Goal: Information Seeking & Learning: Learn about a topic

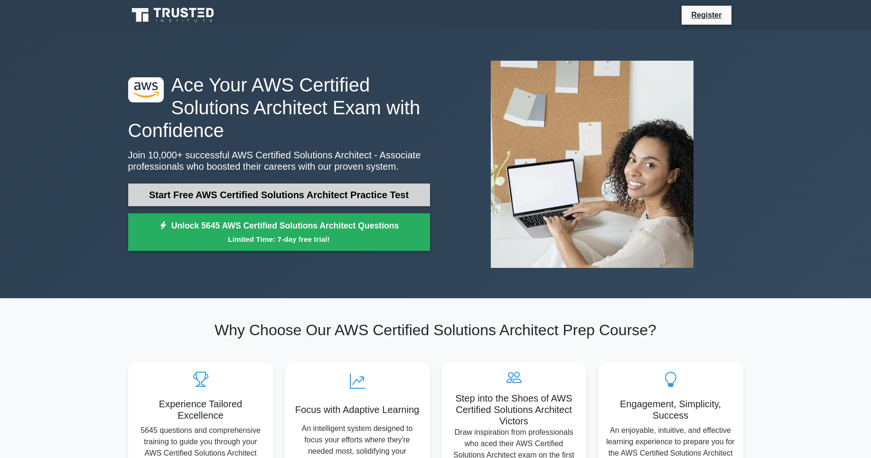
click at [258, 198] on link "Start Free AWS Certified Solutions Architect Practice Test" at bounding box center [279, 195] width 302 height 23
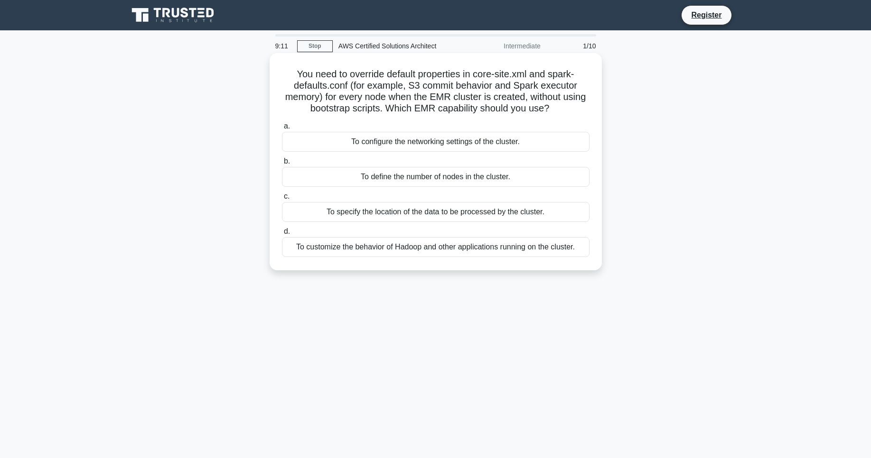
click at [422, 257] on div "To customize the behavior of Hadoop and other applications running on the clust…" at bounding box center [435, 247] width 307 height 20
click at [282, 235] on input "d. To customize the behavior of Hadoop and other applications running on the cl…" at bounding box center [282, 232] width 0 height 6
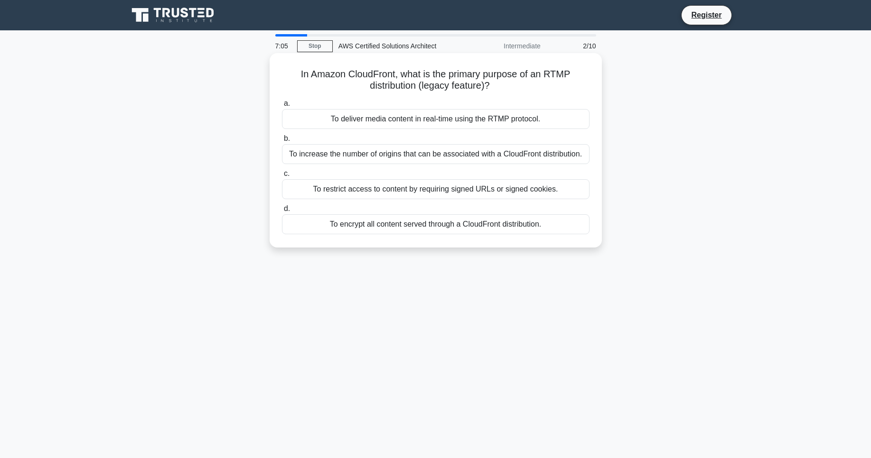
click at [414, 158] on div "To increase the number of origins that can be associated with a CloudFront dist…" at bounding box center [435, 154] width 307 height 20
click at [282, 142] on input "b. To increase the number of origins that can be associated with a CloudFront d…" at bounding box center [282, 139] width 0 height 6
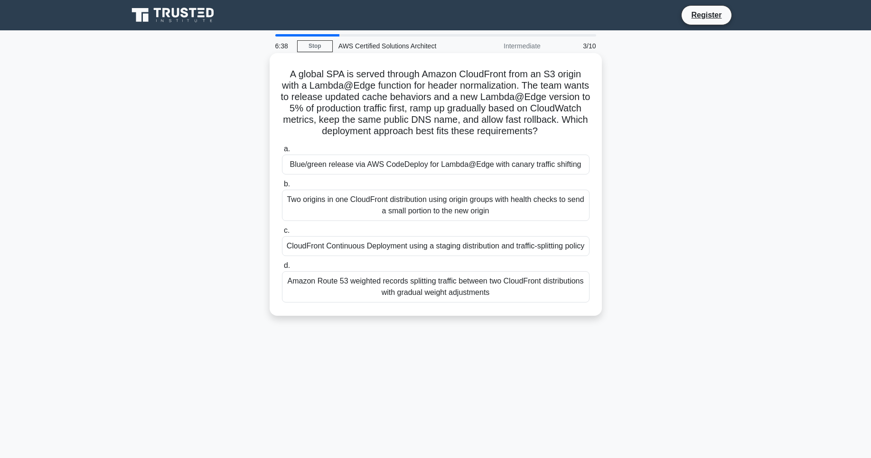
click at [466, 303] on div "Amazon Route 53 weighted records splitting traffic between two CloudFront distr…" at bounding box center [435, 286] width 307 height 31
click at [282, 269] on input "d. Amazon Route 53 weighted records splitting traffic between two CloudFront di…" at bounding box center [282, 266] width 0 height 6
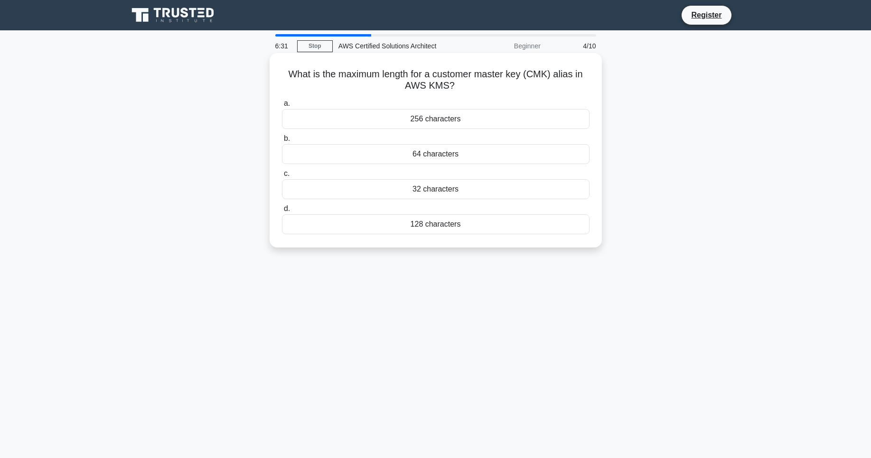
click at [469, 115] on div "256 characters" at bounding box center [435, 119] width 307 height 20
click at [282, 107] on input "a. 256 characters" at bounding box center [282, 104] width 0 height 6
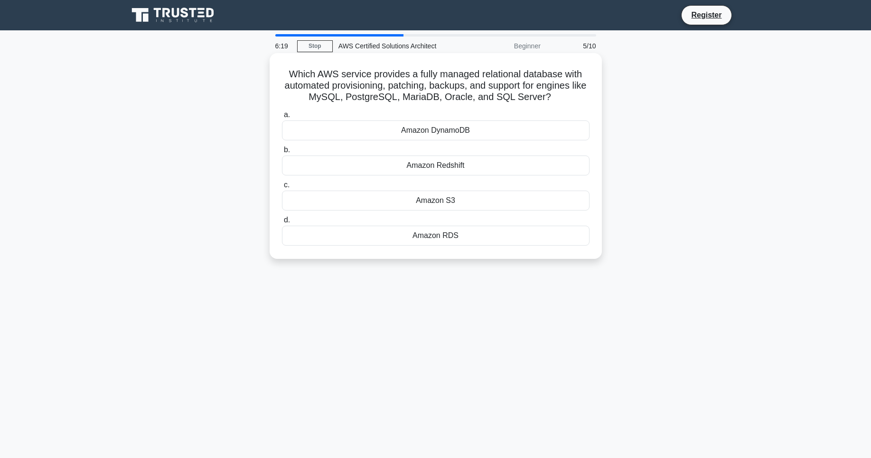
click at [436, 246] on div "Amazon RDS" at bounding box center [435, 236] width 307 height 20
click at [282, 223] on input "d. Amazon RDS" at bounding box center [282, 220] width 0 height 6
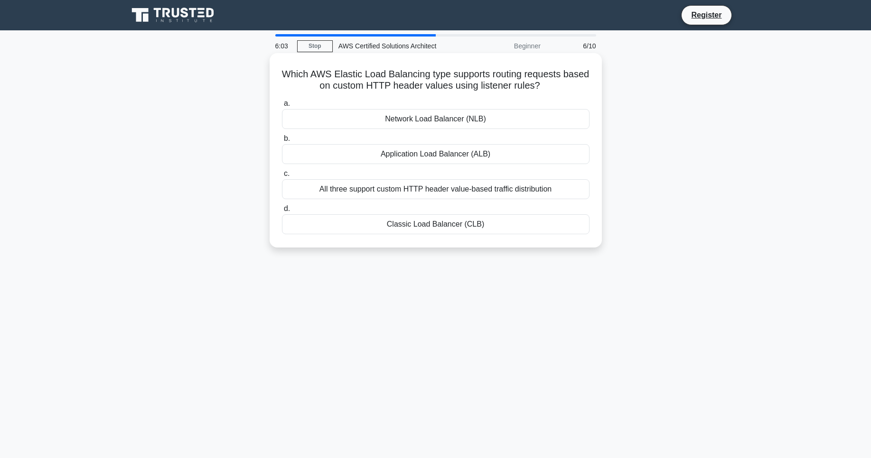
click at [415, 199] on div "All three support custom HTTP header value-based traffic distribution" at bounding box center [435, 189] width 307 height 20
click at [282, 177] on input "c. All three support custom HTTP header value-based traffic distribution" at bounding box center [282, 174] width 0 height 6
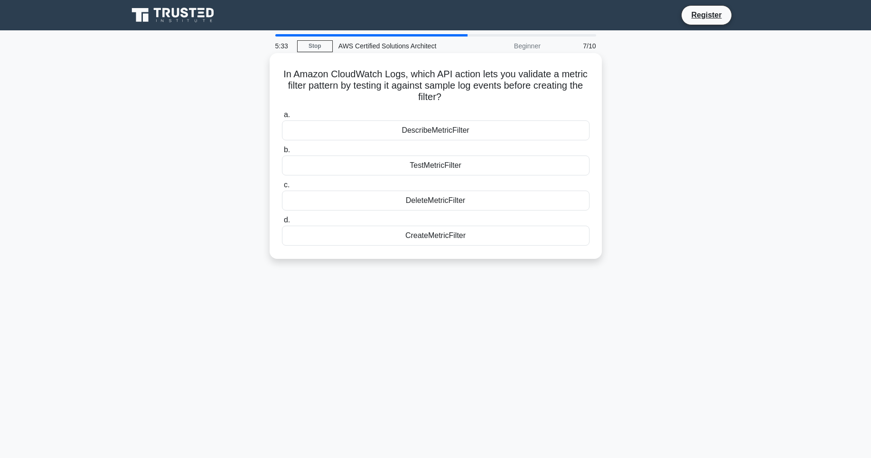
click at [476, 165] on div "TestMetricFilter" at bounding box center [435, 166] width 307 height 20
click at [282, 153] on input "b. TestMetricFilter" at bounding box center [282, 150] width 0 height 6
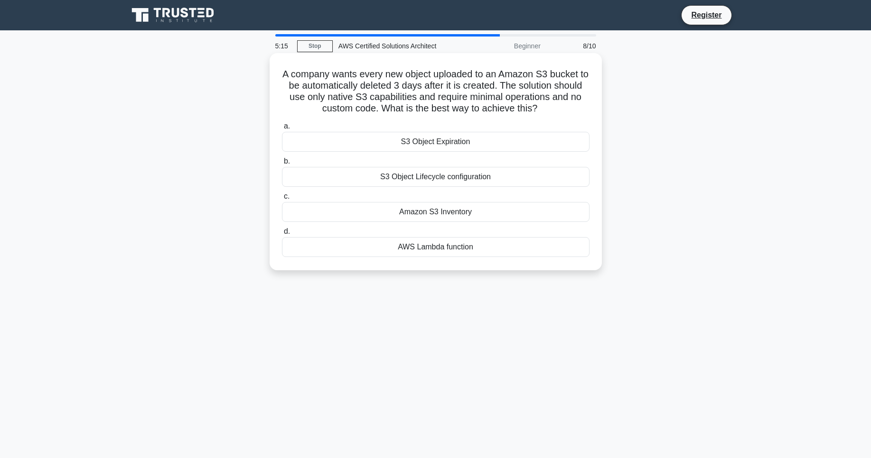
click at [480, 187] on div "S3 Object Lifecycle configuration" at bounding box center [435, 177] width 307 height 20
click at [282, 165] on input "b. S3 Object Lifecycle configuration" at bounding box center [282, 161] width 0 height 6
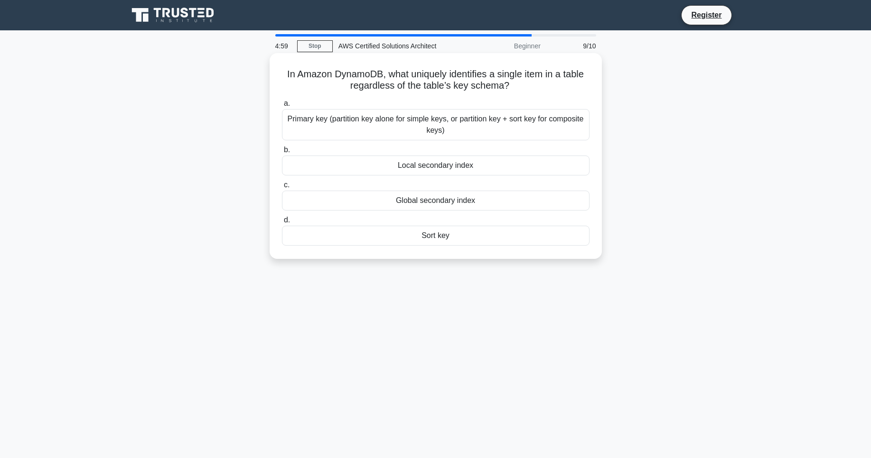
click at [542, 127] on div "Primary key (partition key alone for simple keys, or partition key + sort key f…" at bounding box center [435, 124] width 307 height 31
click at [282, 107] on input "a. Primary key (partition key alone for simple keys, or partition key + sort ke…" at bounding box center [282, 104] width 0 height 6
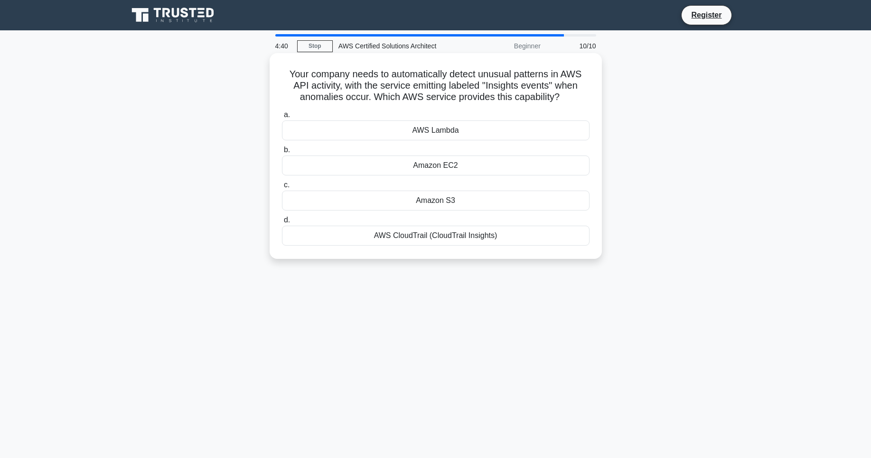
click at [463, 246] on div "AWS CloudTrail (CloudTrail Insights)" at bounding box center [435, 236] width 307 height 20
click at [282, 223] on input "d. AWS CloudTrail (CloudTrail Insights)" at bounding box center [282, 220] width 0 height 6
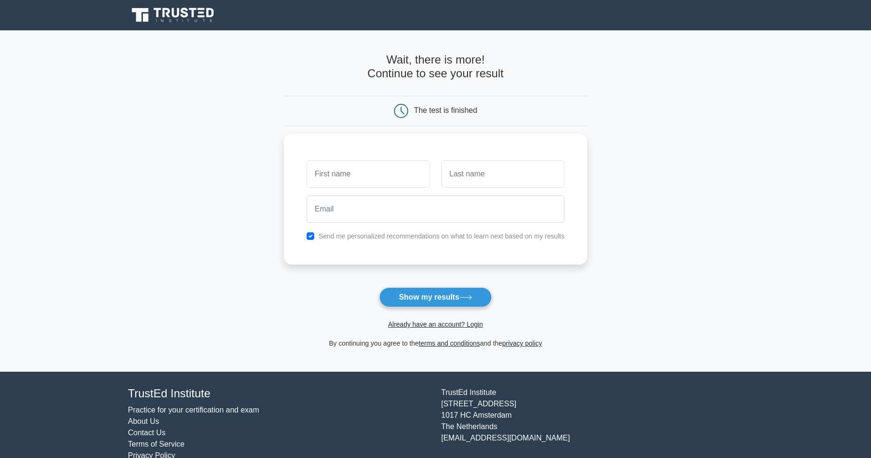
type input "Danylo"
type input "Maryskevych"
type input "danylo.maryskevych@alpacked.io"
click at [435, 298] on button "Show my results" at bounding box center [435, 297] width 112 height 20
